Goal: Information Seeking & Learning: Learn about a topic

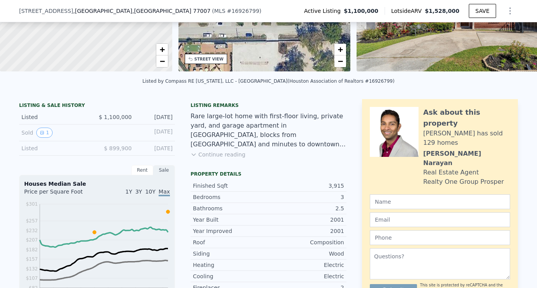
scroll to position [122, 0]
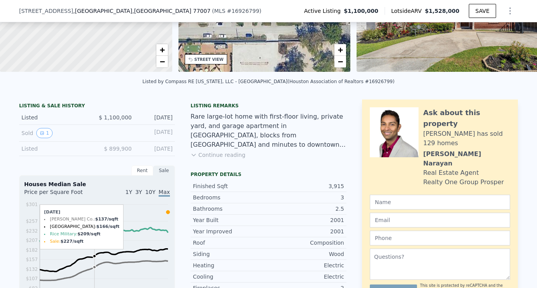
click at [94, 234] on icon at bounding box center [95, 233] width 4 height 4
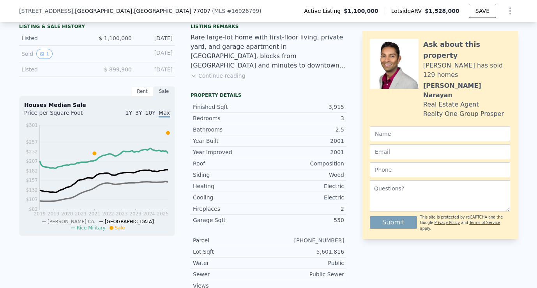
scroll to position [203, 0]
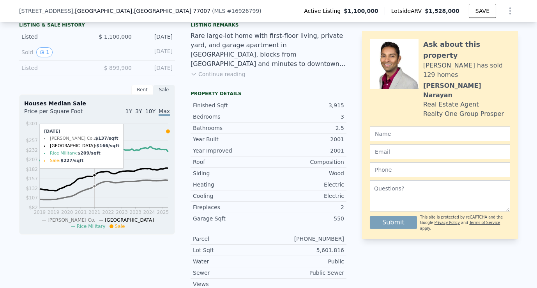
click at [94, 151] on icon at bounding box center [95, 152] width 4 height 4
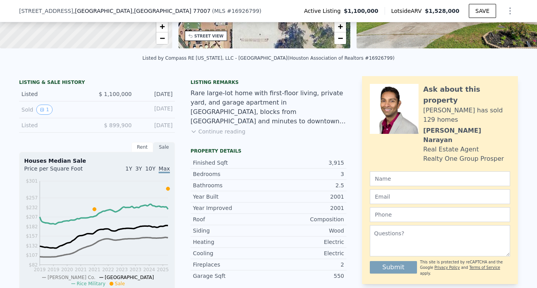
scroll to position [145, 0]
click at [46, 111] on button "1" at bounding box center [44, 110] width 16 height 10
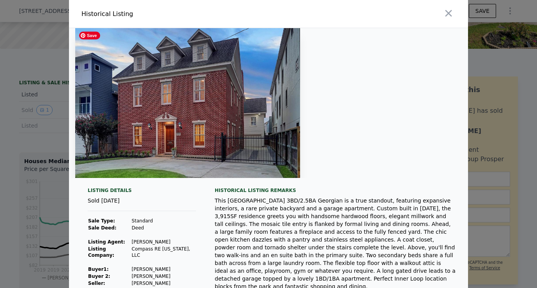
click at [250, 112] on img at bounding box center [187, 103] width 225 height 150
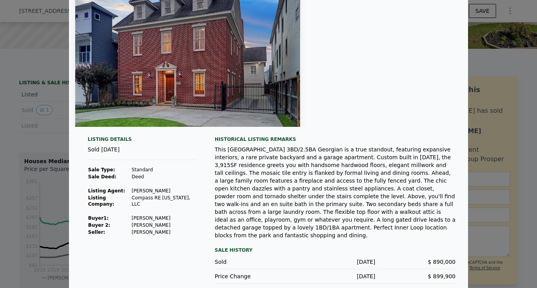
scroll to position [0, 0]
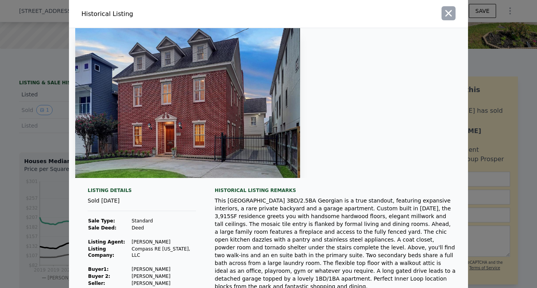
click at [446, 12] on icon "button" at bounding box center [448, 13] width 11 height 11
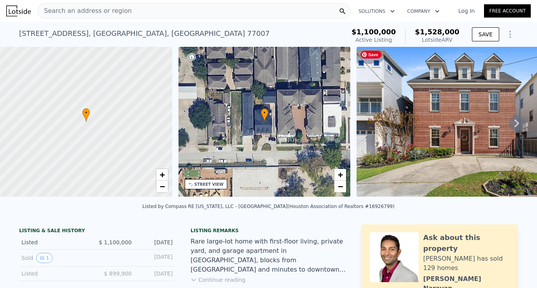
click at [516, 125] on icon at bounding box center [517, 123] width 5 height 8
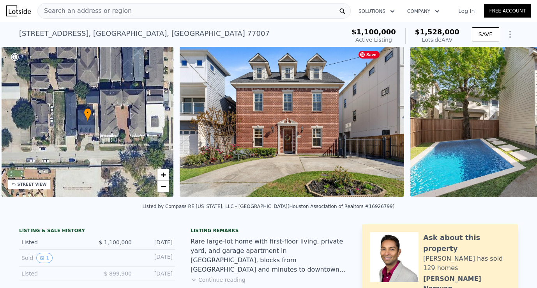
click at [516, 125] on img at bounding box center [523, 122] width 225 height 150
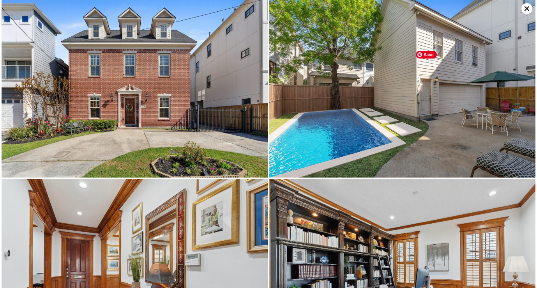
scroll to position [0, 181]
click at [528, 10] on icon at bounding box center [527, 8] width 5 height 5
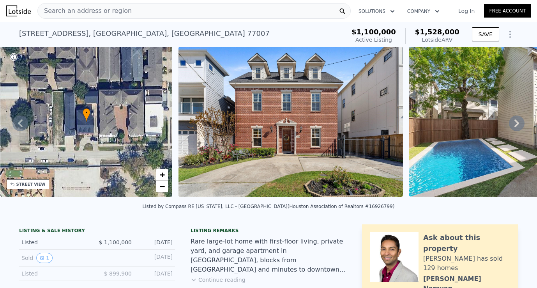
click at [432, 40] on div "Lotside ARV" at bounding box center [437, 40] width 44 height 8
drag, startPoint x: 457, startPoint y: 41, endPoint x: 424, endPoint y: 41, distance: 32.8
click at [424, 41] on div "Lotside ARV" at bounding box center [437, 40] width 44 height 8
copy div "Lotside ARV"
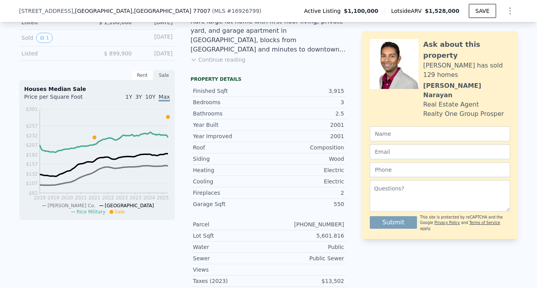
scroll to position [0, 0]
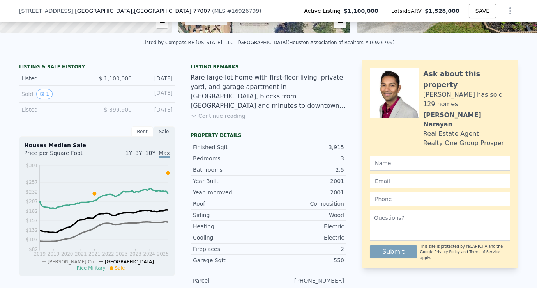
scroll to position [164, 0]
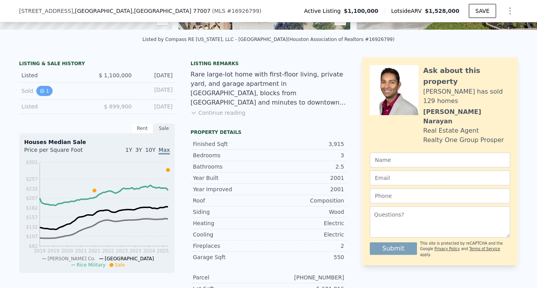
click at [43, 91] on icon "View historical data" at bounding box center [42, 91] width 5 height 5
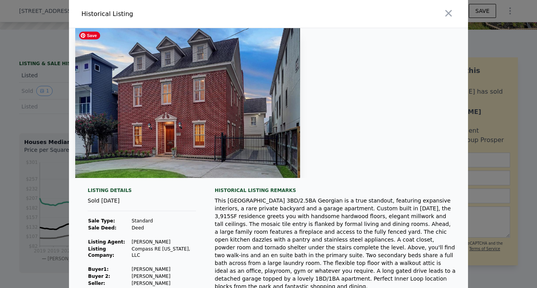
click at [272, 168] on img at bounding box center [187, 103] width 225 height 150
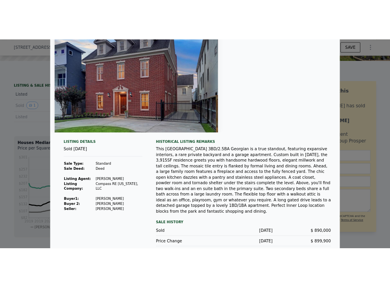
scroll to position [0, 0]
